Goal: Task Accomplishment & Management: Complete application form

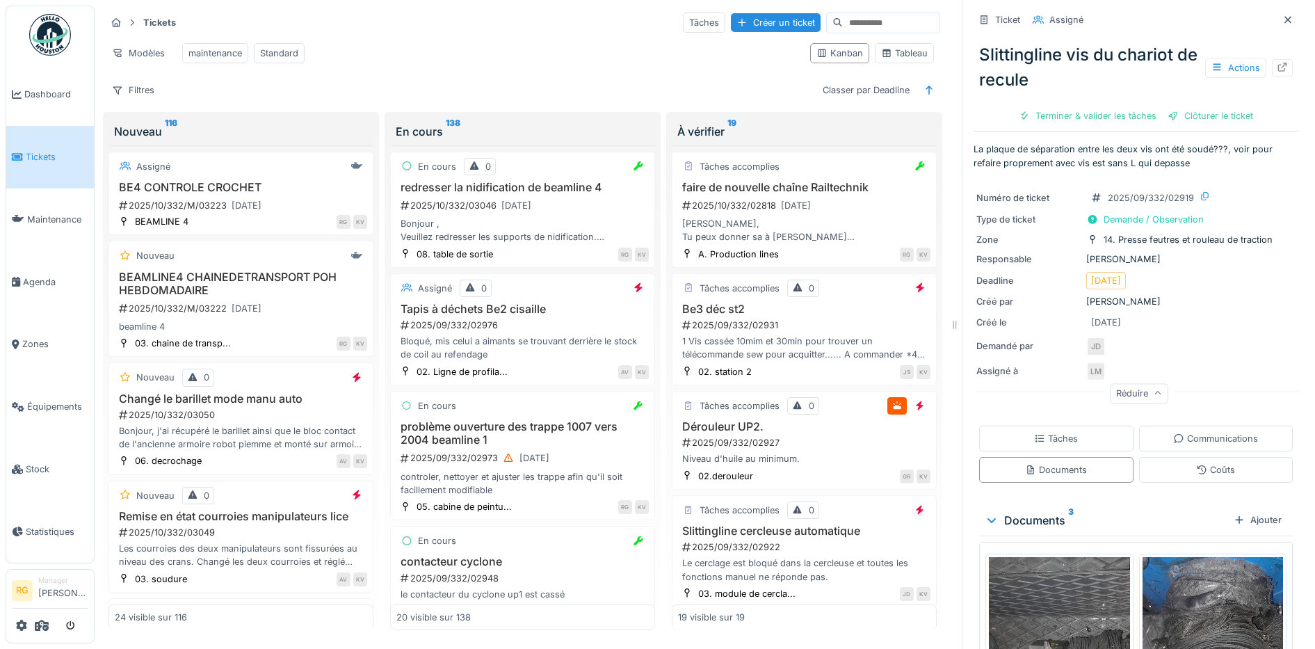
scroll to position [261, 0]
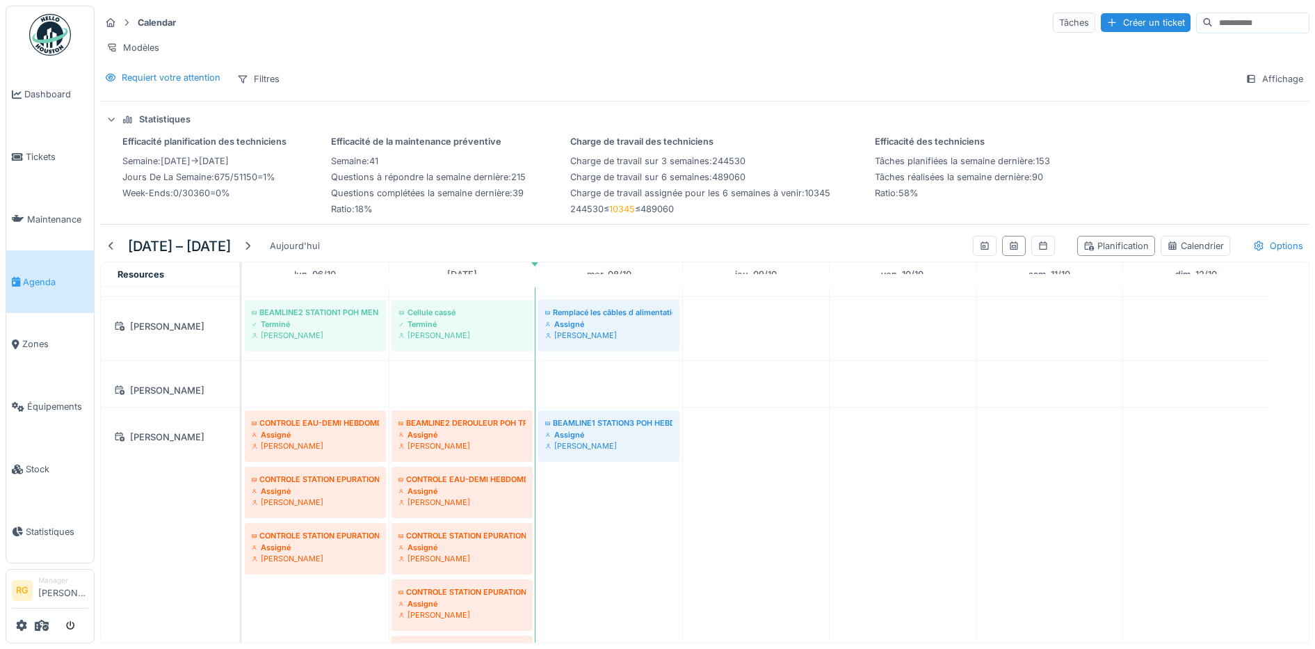
scroll to position [1721, 0]
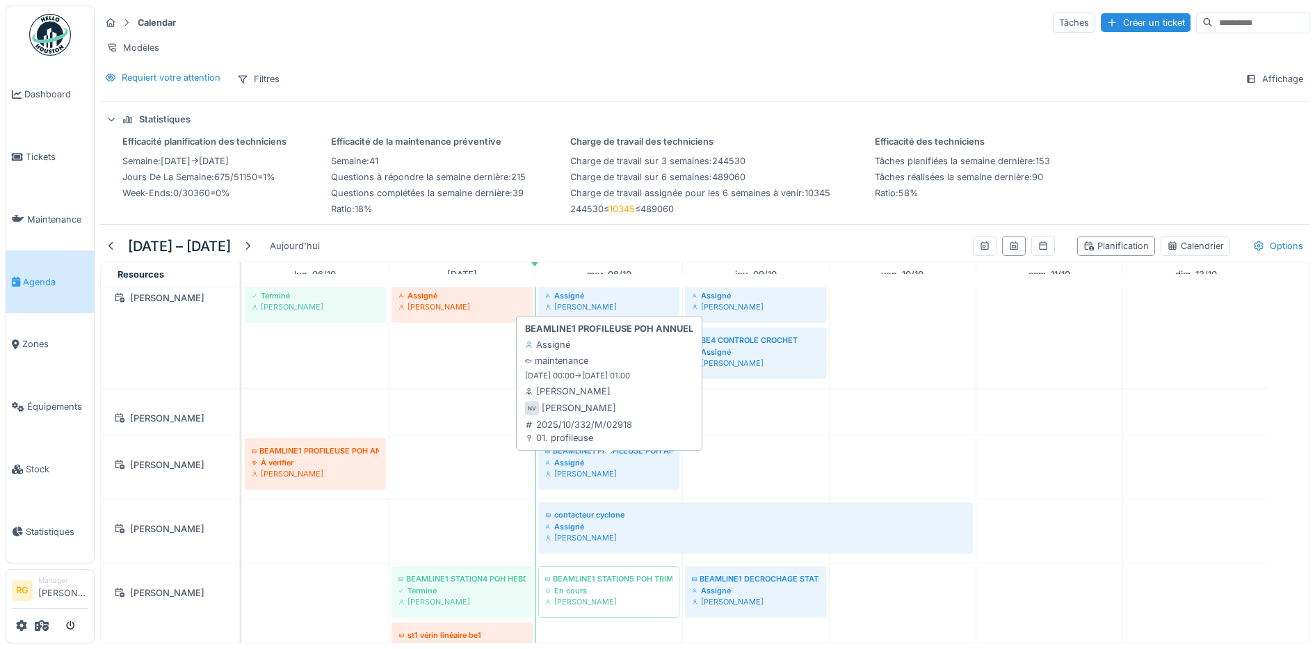
click at [599, 461] on div "Assigné" at bounding box center [608, 462] width 127 height 11
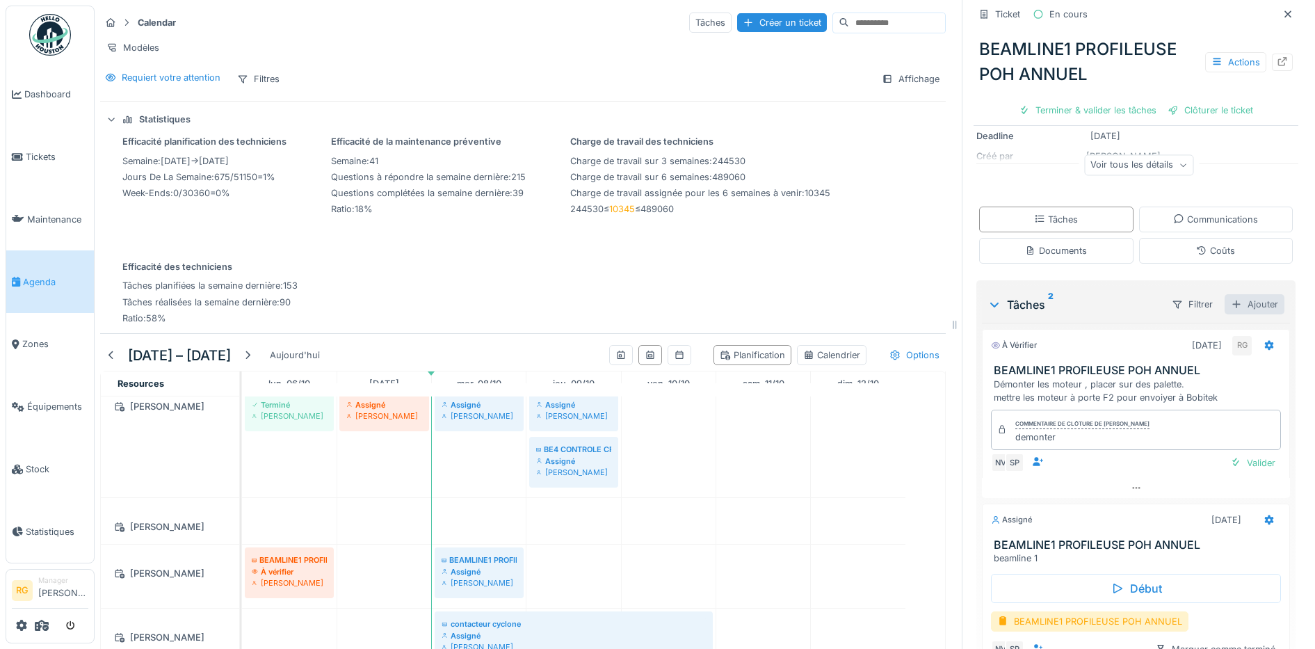
click at [1240, 294] on div "Ajouter" at bounding box center [1255, 304] width 60 height 20
click at [1166, 327] on div "Créer une nouvelle tâche" at bounding box center [1158, 337] width 170 height 21
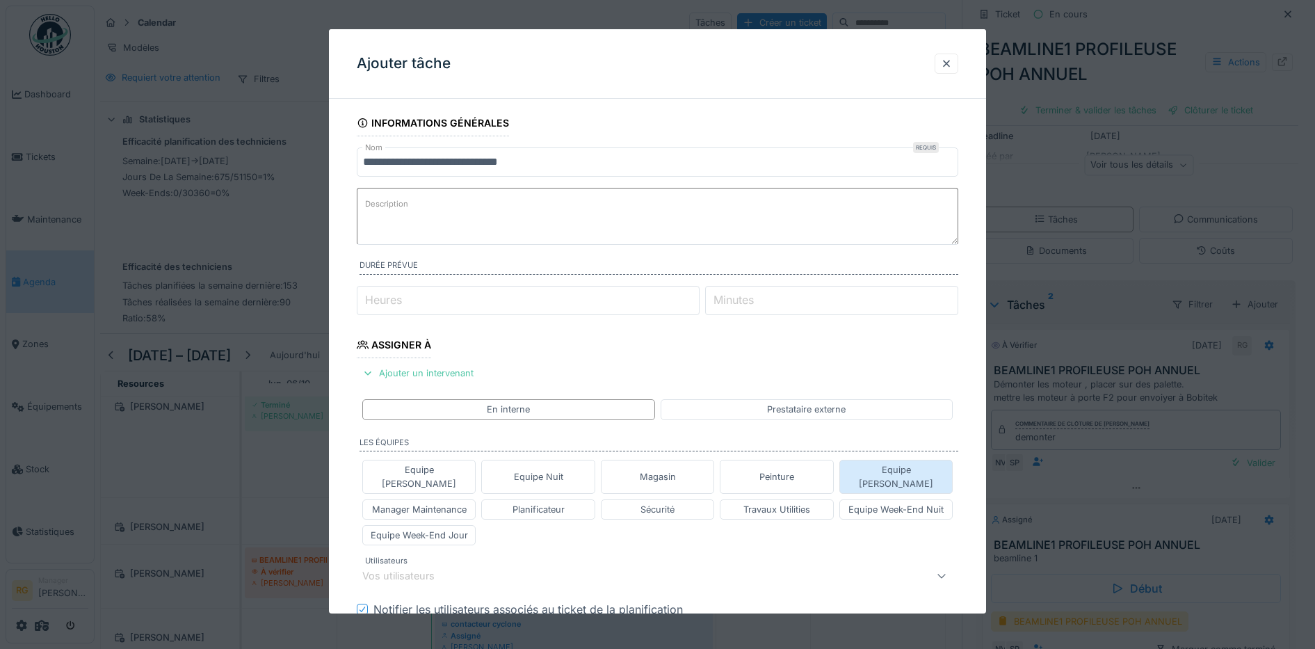
click at [911, 470] on div "Equipe Jean-Claude" at bounding box center [897, 476] width 102 height 26
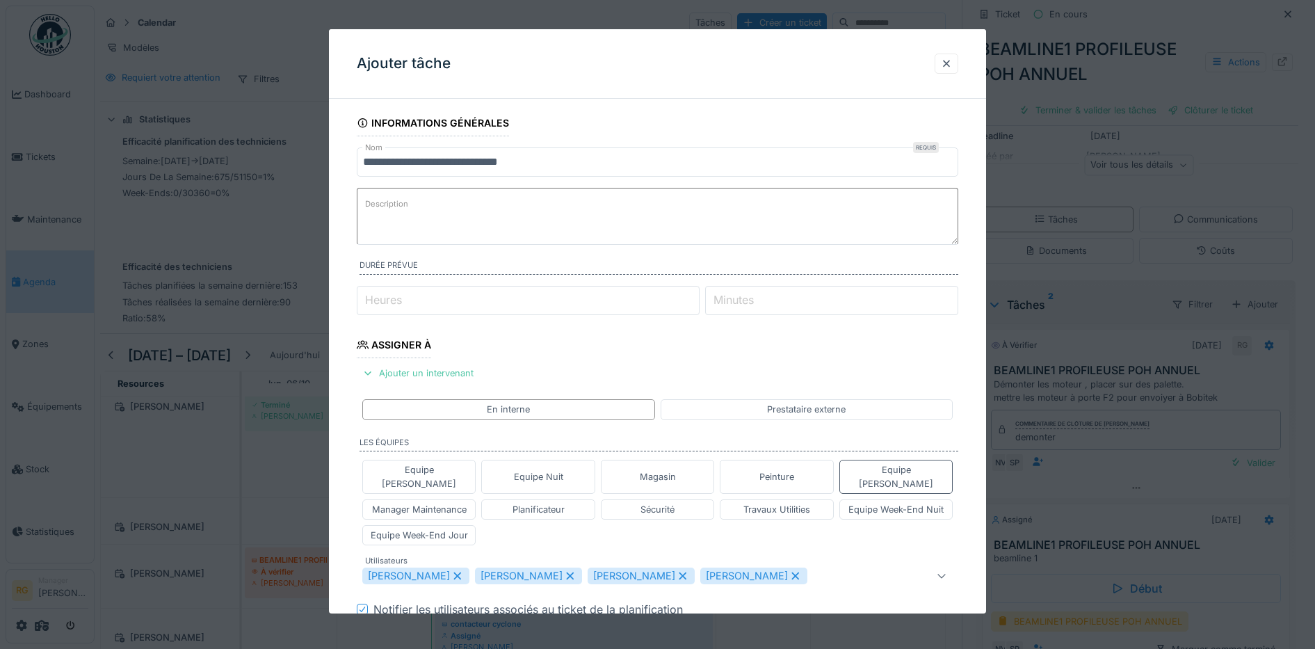
click at [464, 571] on icon at bounding box center [457, 576] width 13 height 10
click at [451, 571] on icon at bounding box center [457, 576] width 13 height 10
type input "*********"
click at [395, 202] on label "Description" at bounding box center [386, 203] width 49 height 17
click at [395, 202] on textarea "Description" at bounding box center [658, 216] width 602 height 57
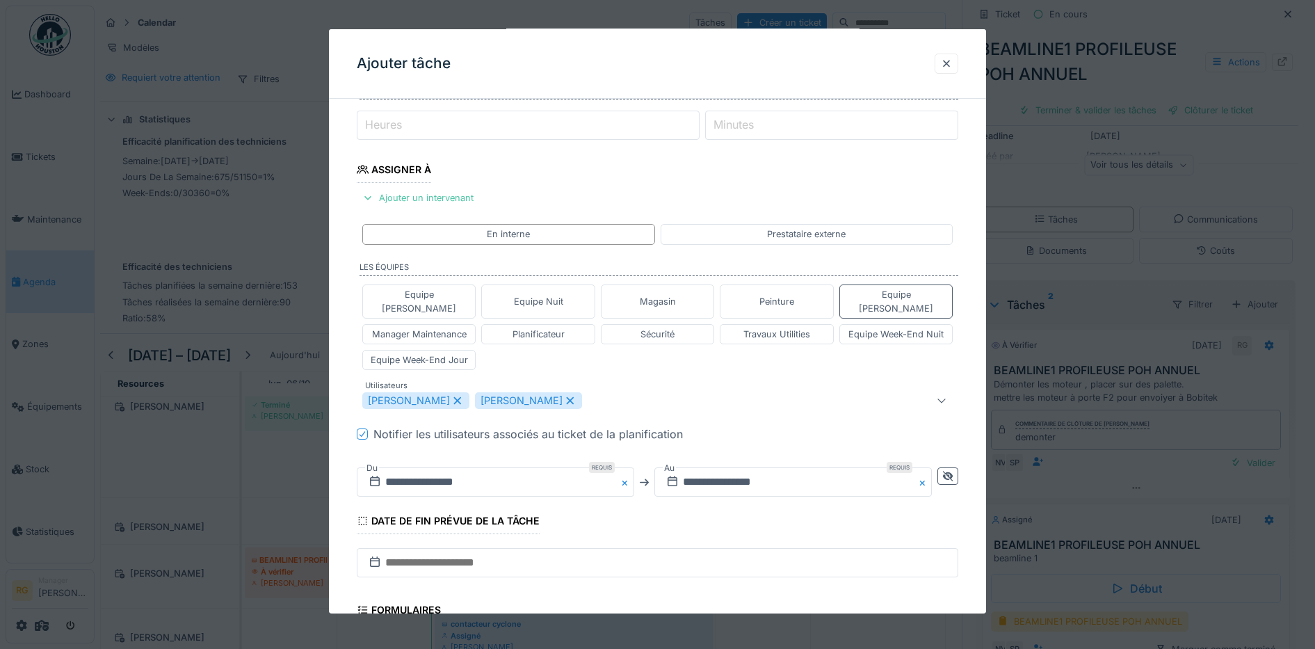
scroll to position [388, 0]
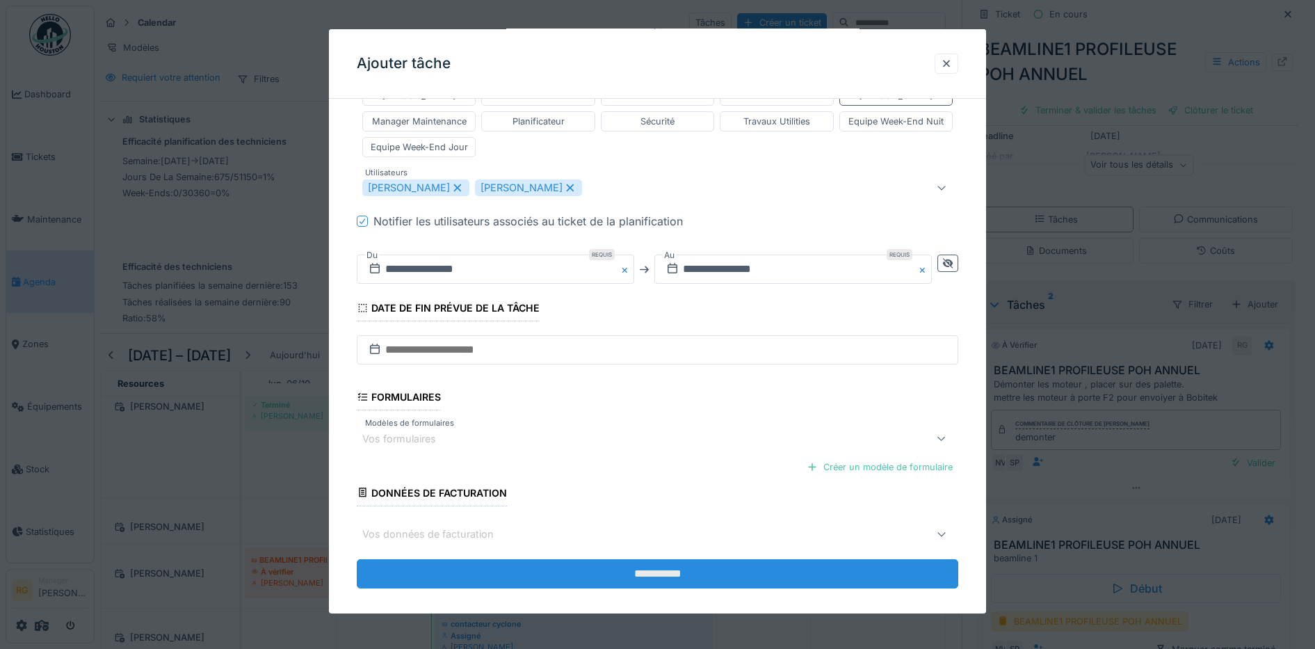
type textarea "**********"
click at [646, 561] on input "**********" at bounding box center [658, 573] width 602 height 29
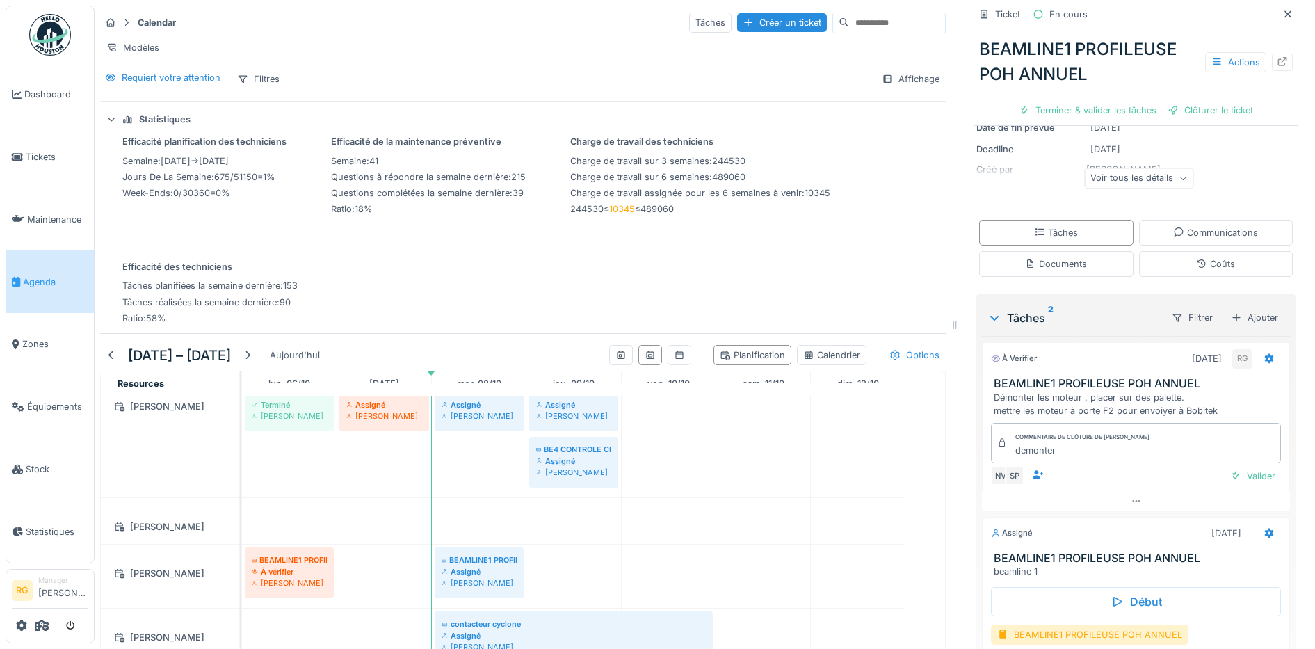
scroll to position [68, 0]
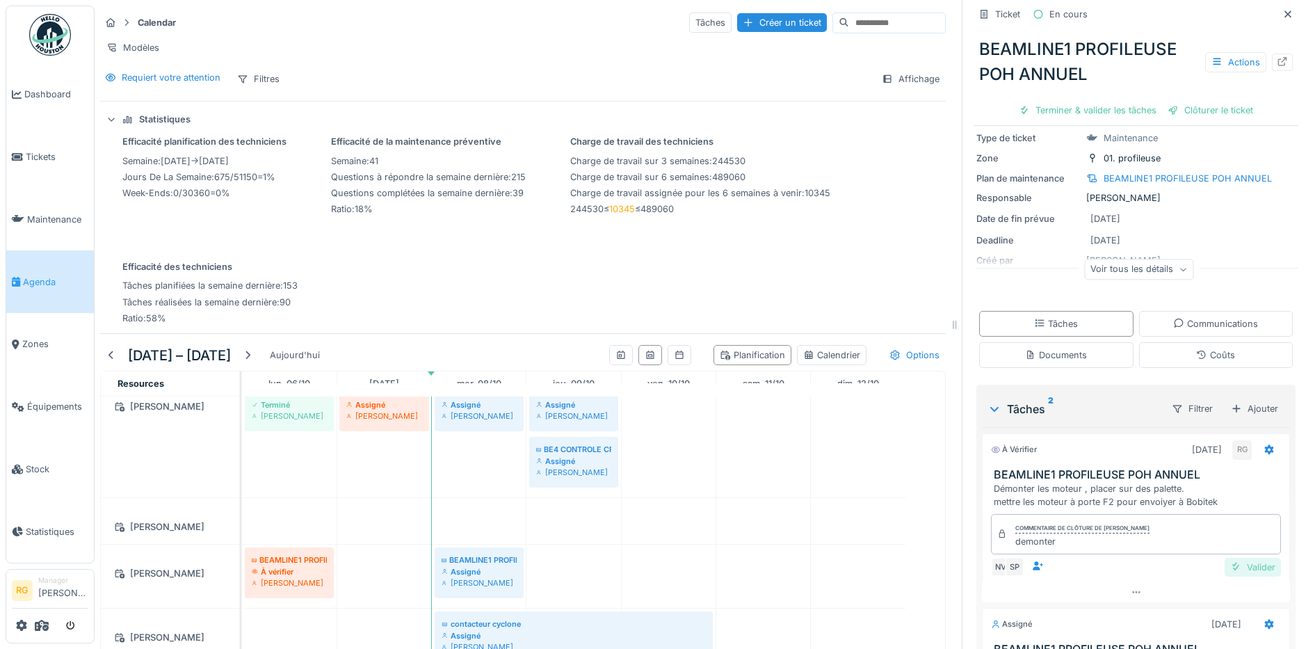
click at [1236, 558] on div "Valider" at bounding box center [1253, 567] width 56 height 19
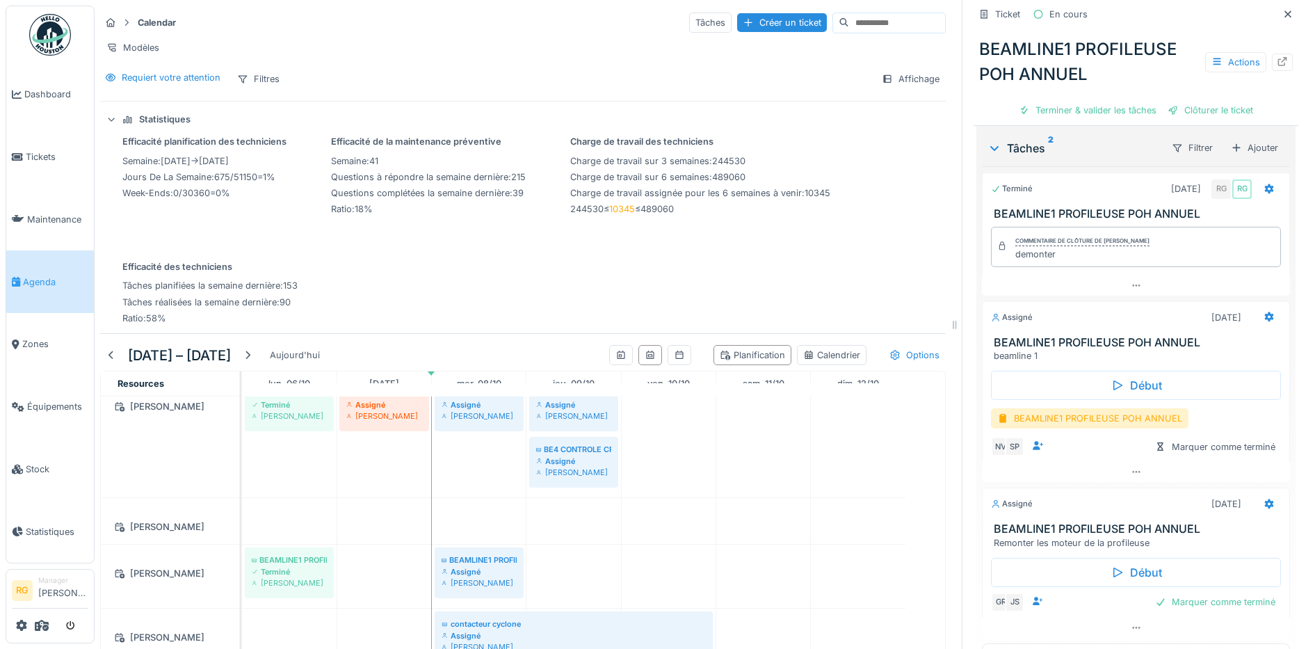
scroll to position [2261, 0]
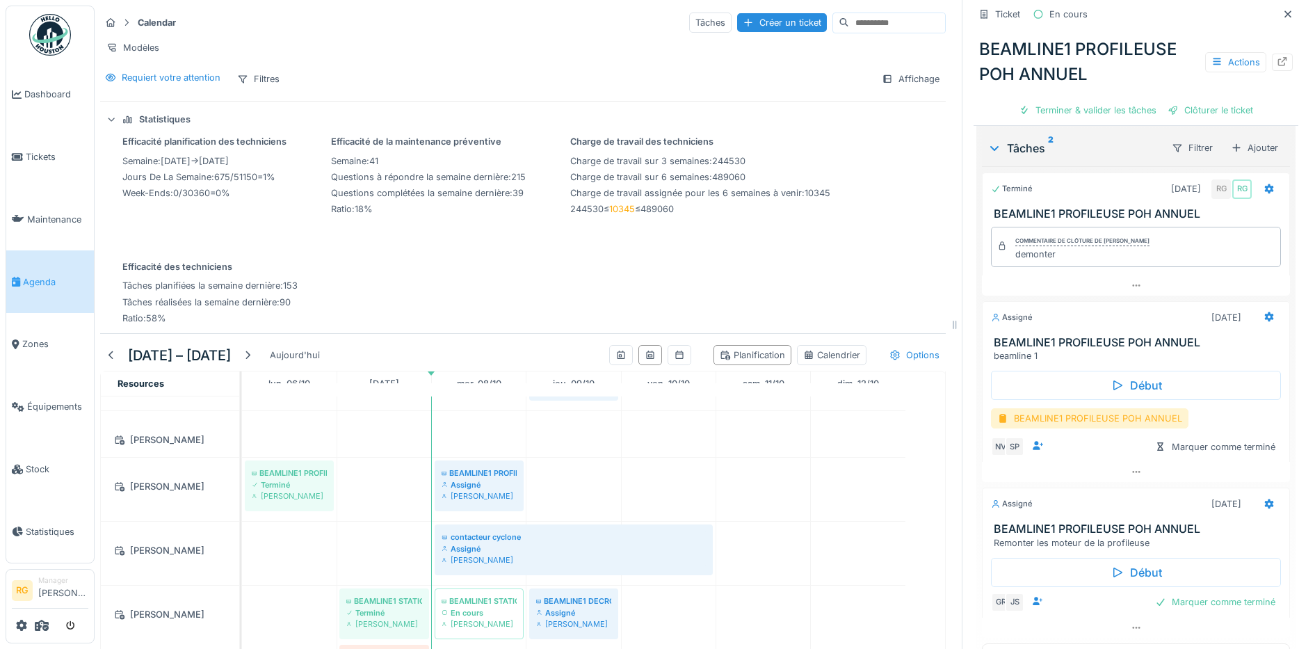
click at [1082, 408] on div "BEAMLINE1 PROFILEUSE POH ANNUEL" at bounding box center [1090, 418] width 198 height 20
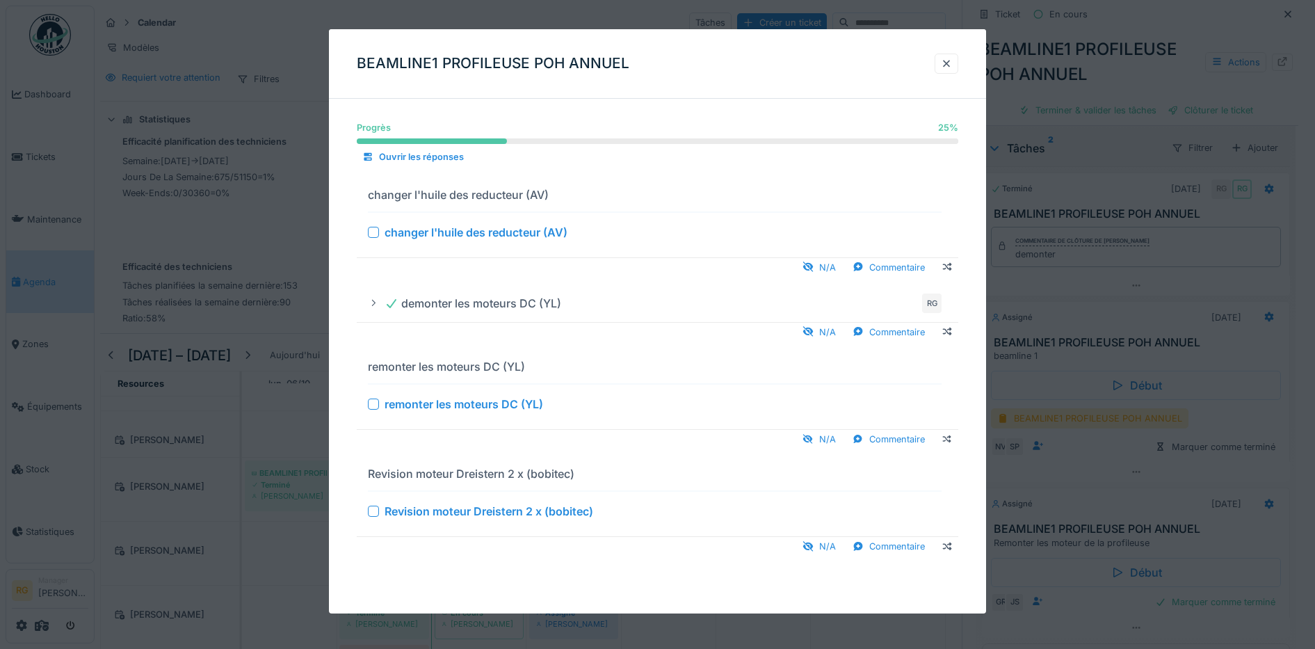
click at [374, 406] on div at bounding box center [373, 404] width 11 height 11
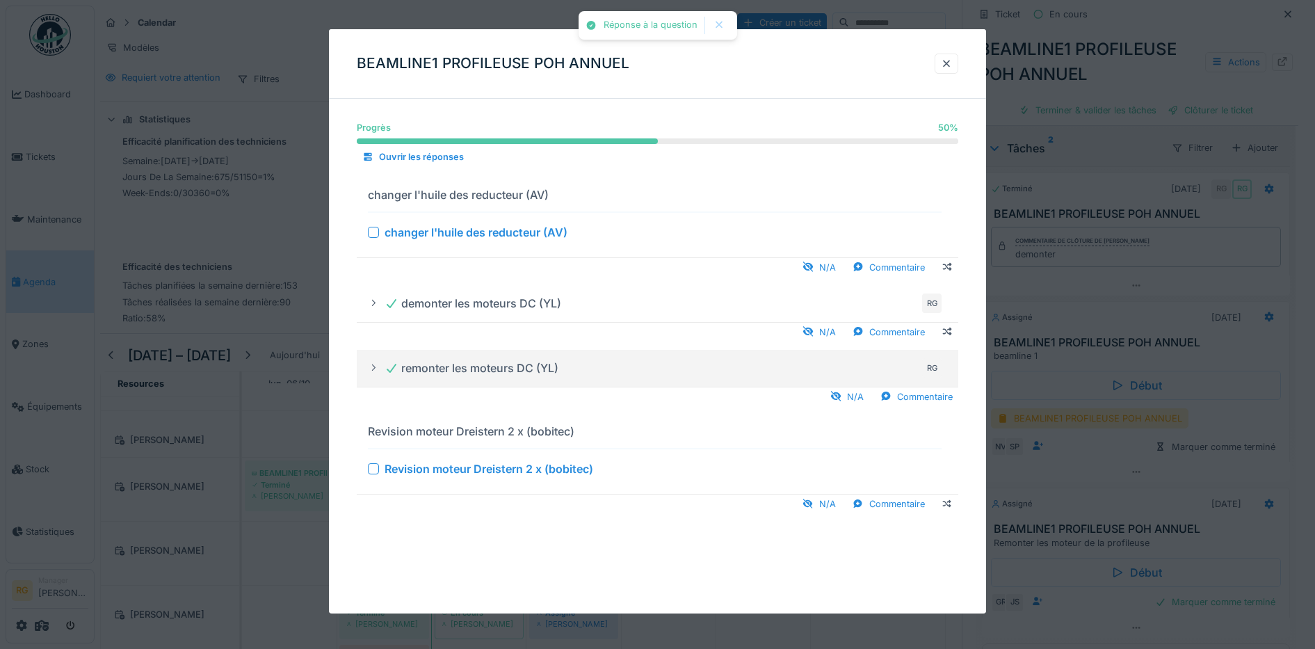
click at [374, 470] on div at bounding box center [373, 468] width 11 height 11
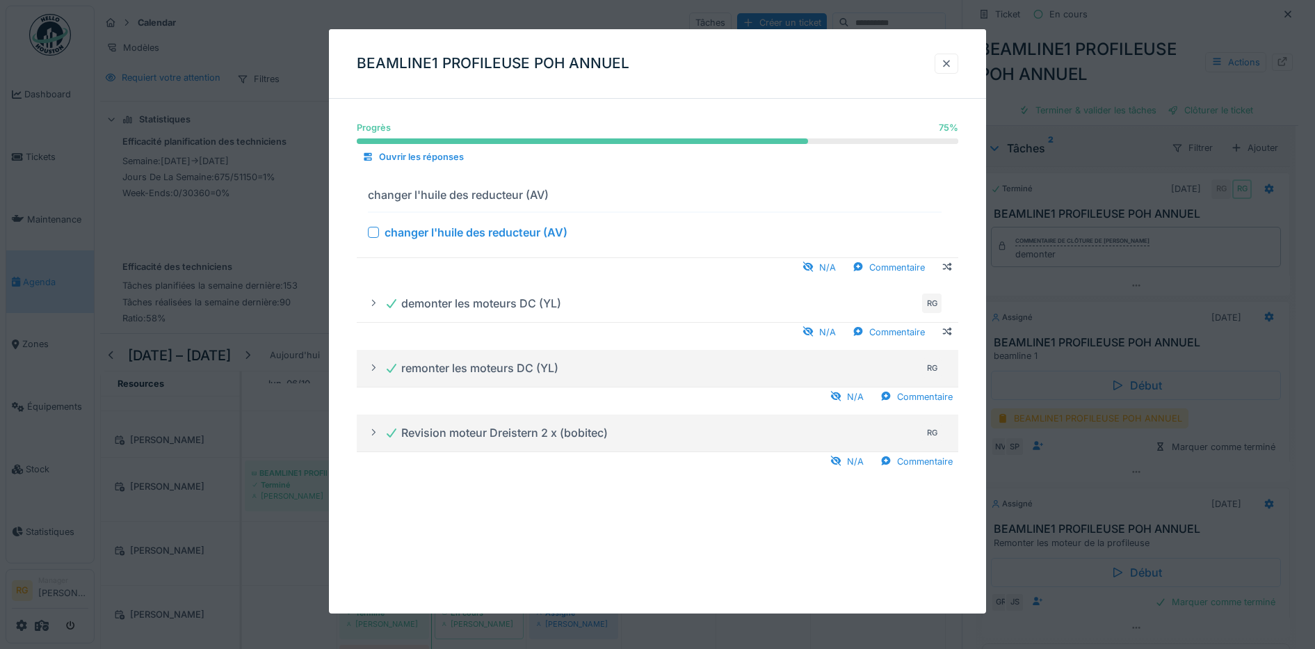
click at [952, 63] on div at bounding box center [946, 63] width 11 height 13
